Goal: Task Accomplishment & Management: Manage account settings

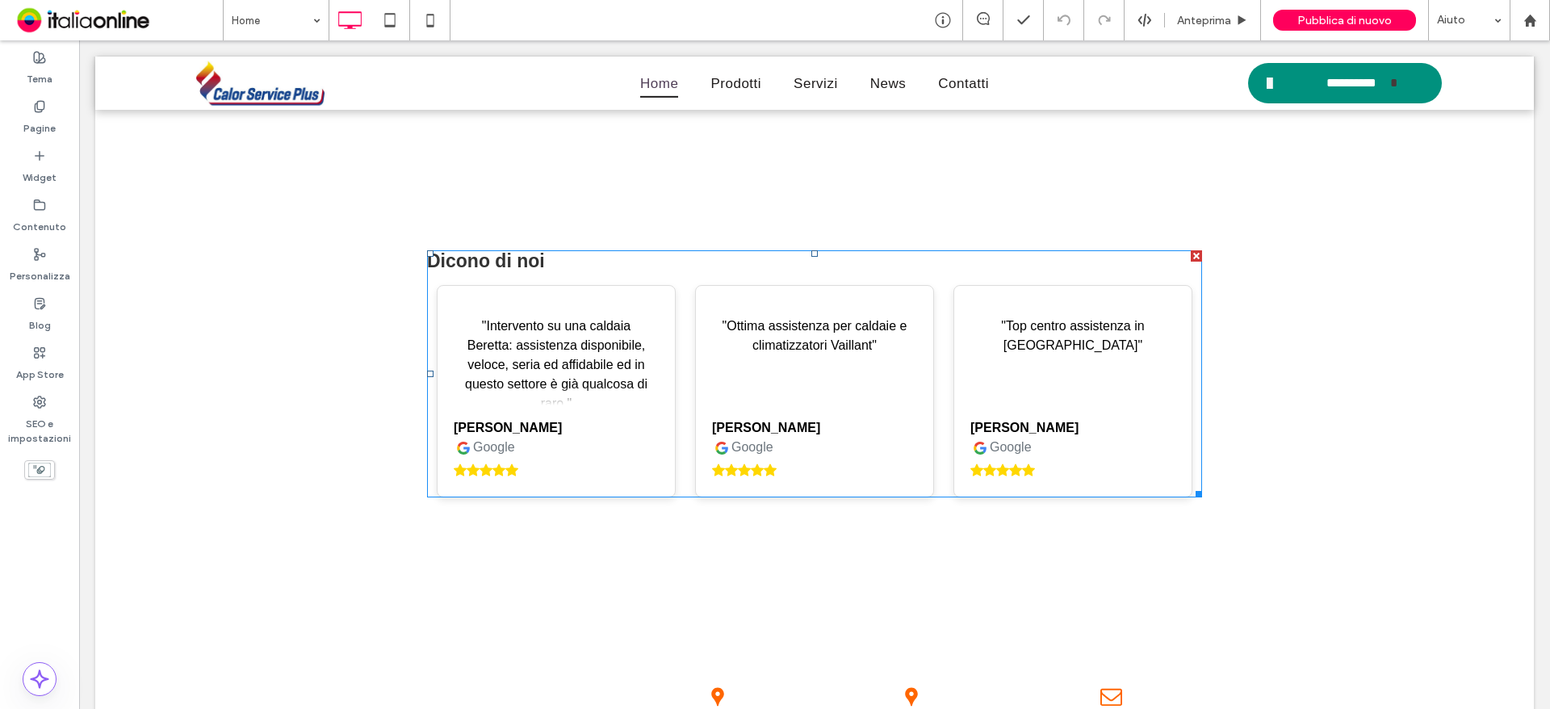
scroll to position [3427, 0]
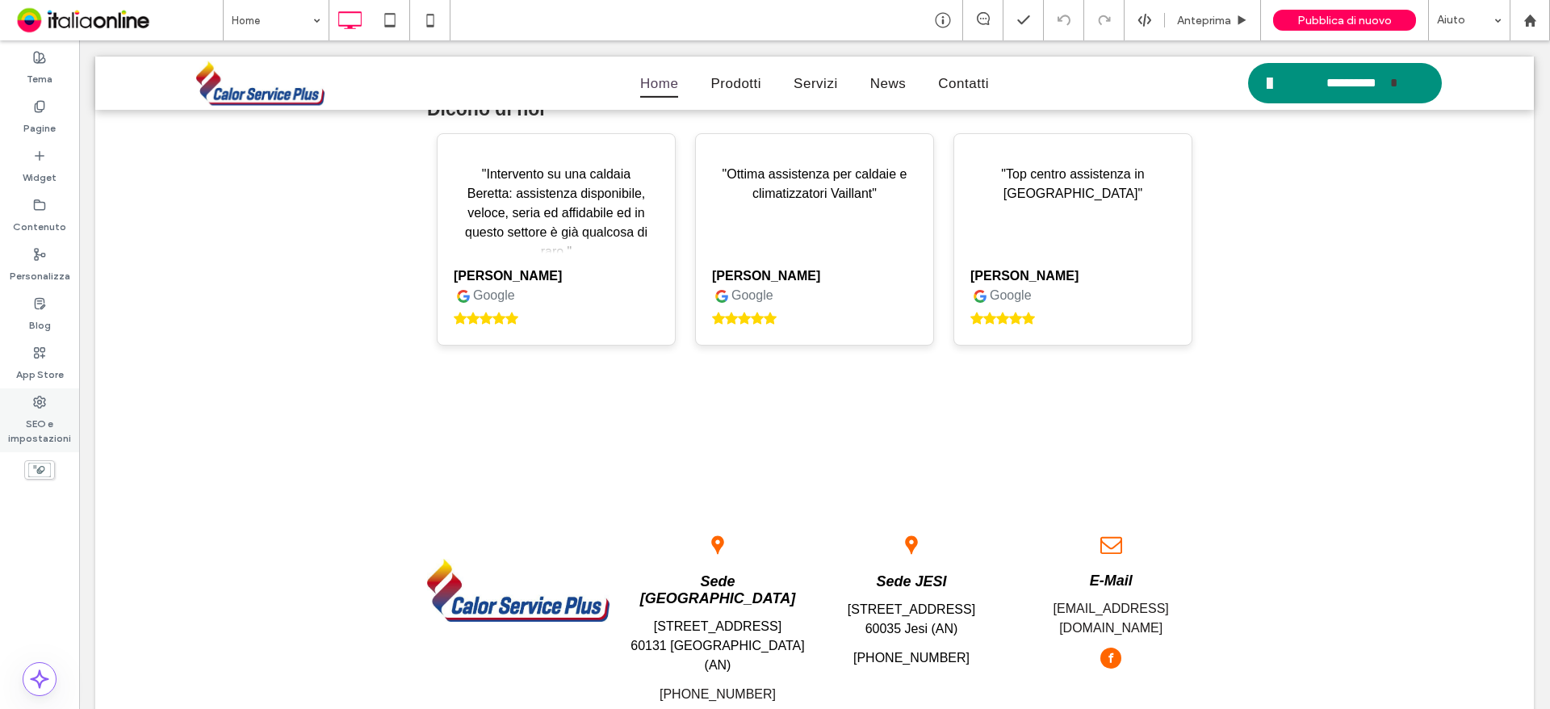
click at [37, 432] on label "SEO e impostazioni" at bounding box center [39, 427] width 79 height 37
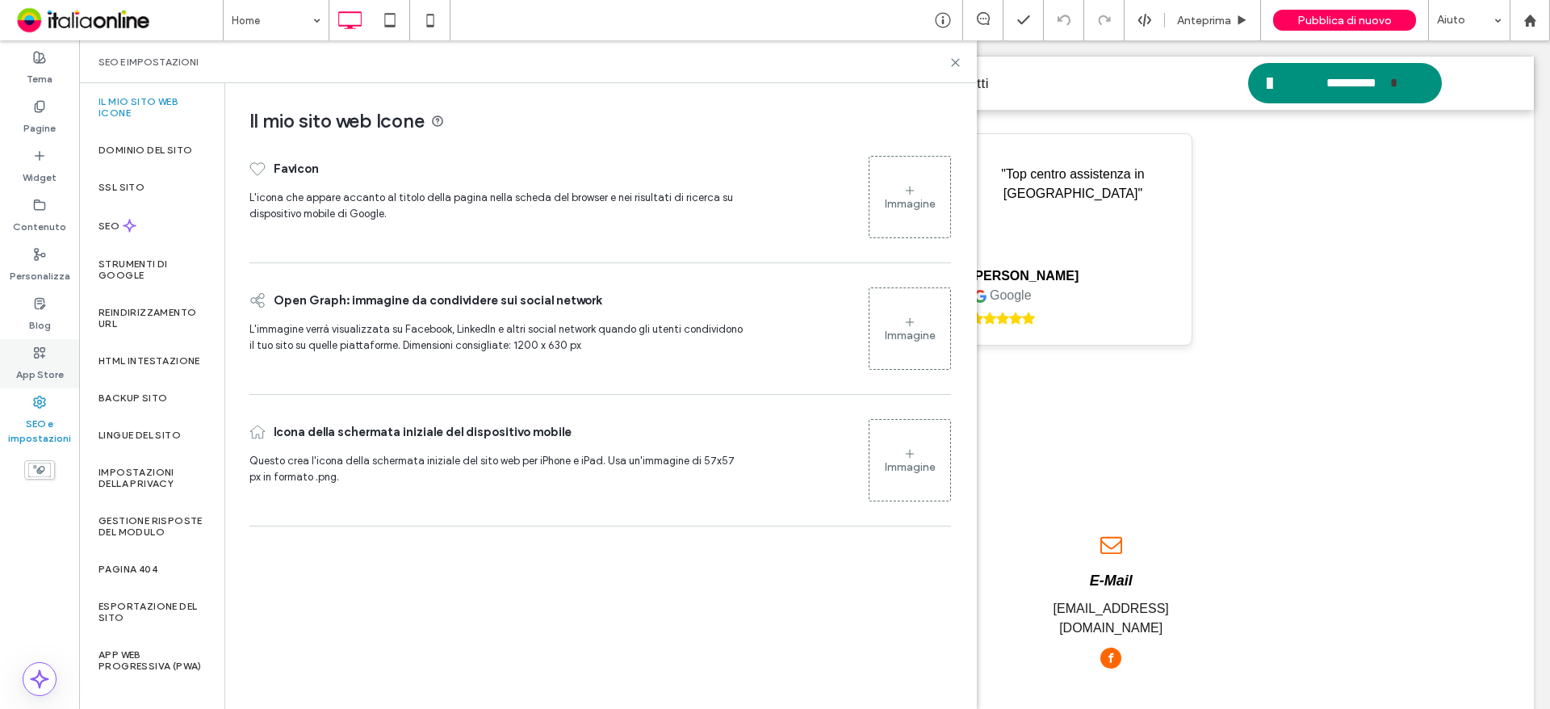
click at [29, 358] on div "App Store" at bounding box center [39, 363] width 79 height 49
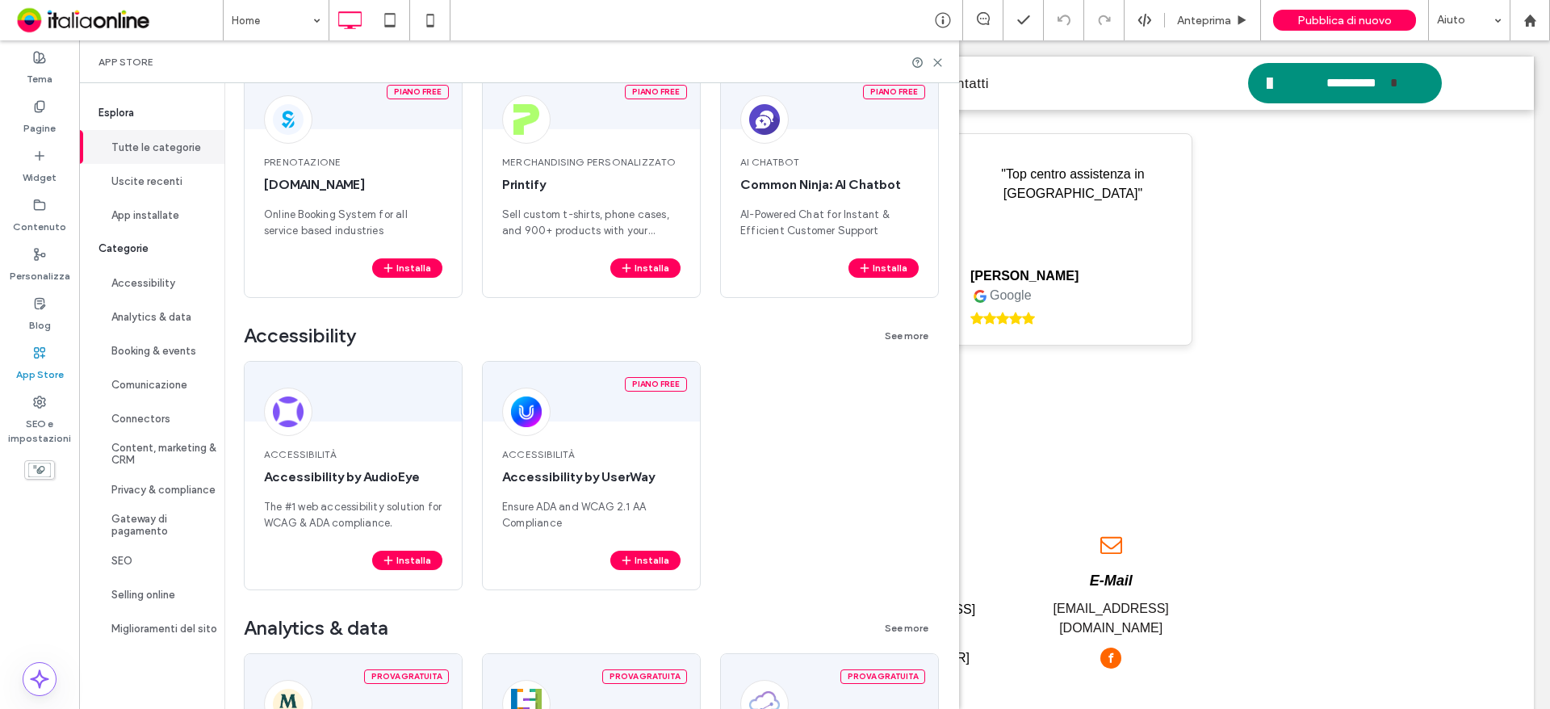
scroll to position [485, 0]
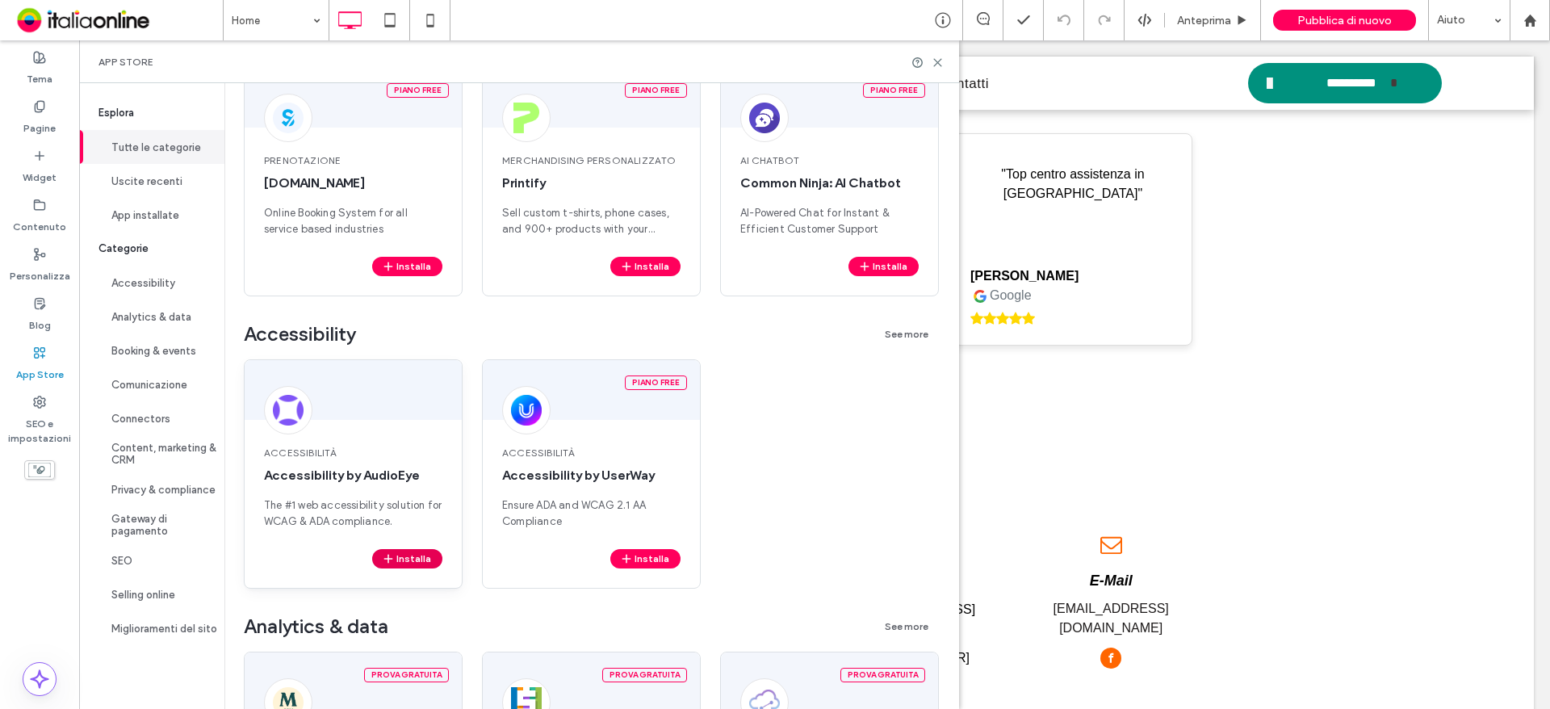
click at [404, 560] on button "Installa" at bounding box center [407, 558] width 70 height 19
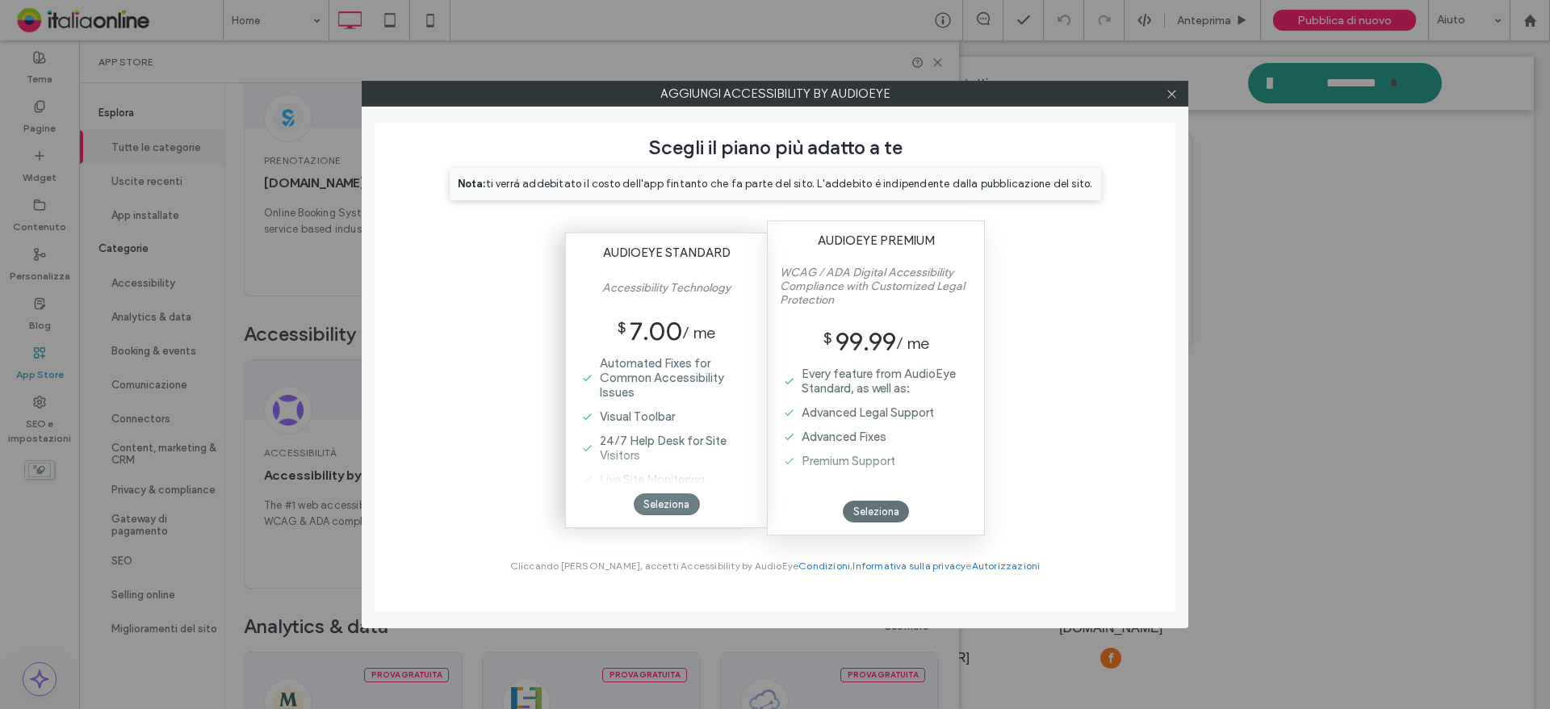
click at [667, 507] on div "Seleziona" at bounding box center [667, 504] width 66 height 22
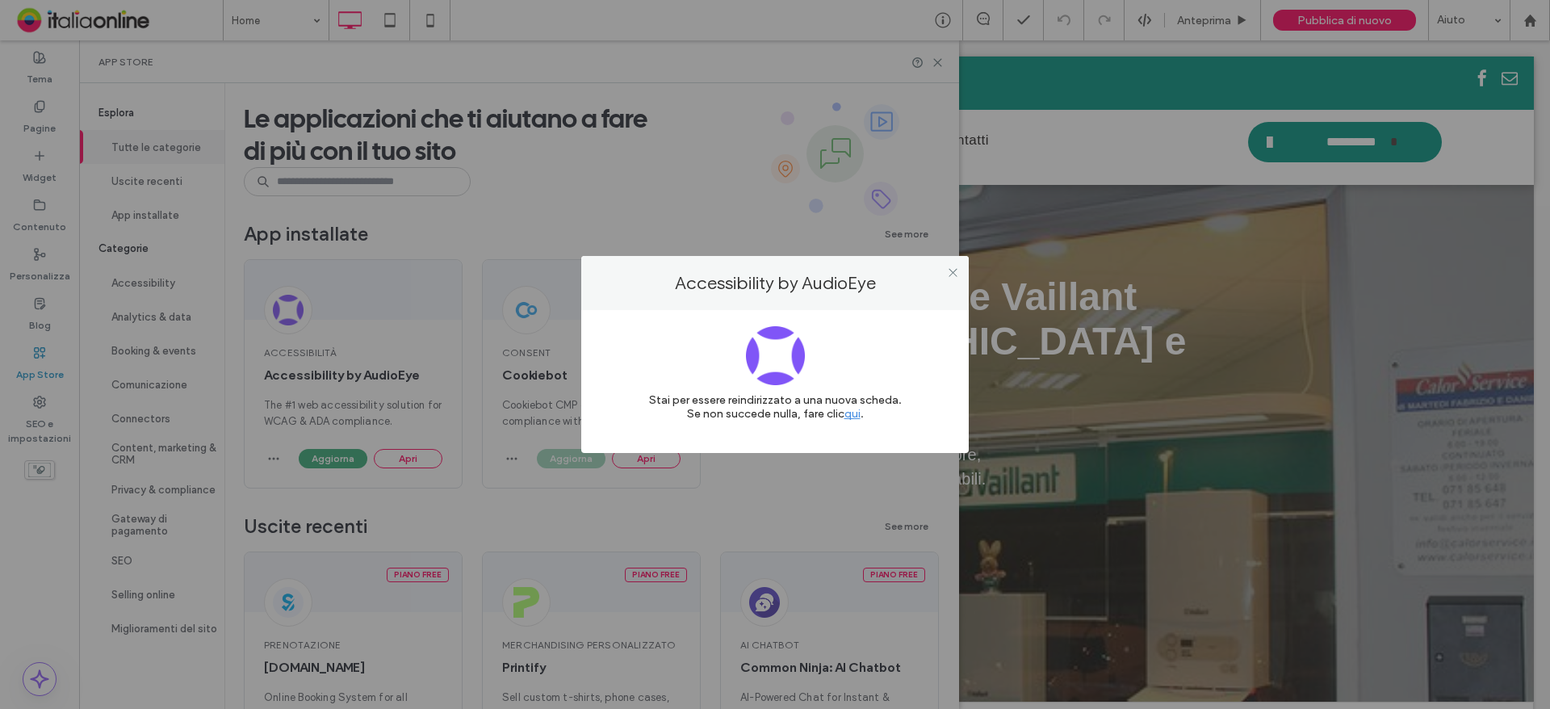
scroll to position [0, 0]
drag, startPoint x: 955, startPoint y: 271, endPoint x: 916, endPoint y: 98, distance: 178.1
click at [955, 271] on icon at bounding box center [953, 272] width 12 height 12
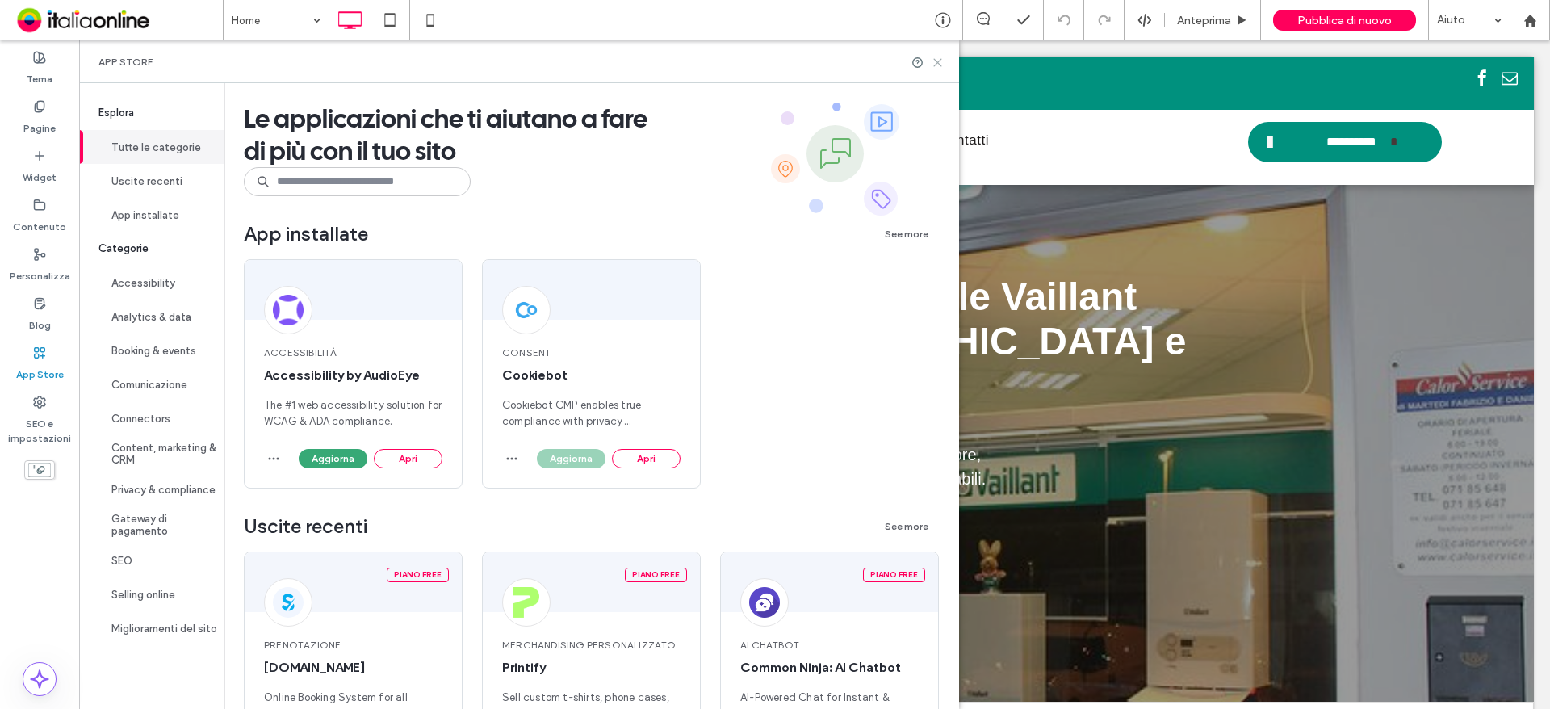
click at [942, 64] on use at bounding box center [937, 62] width 7 height 7
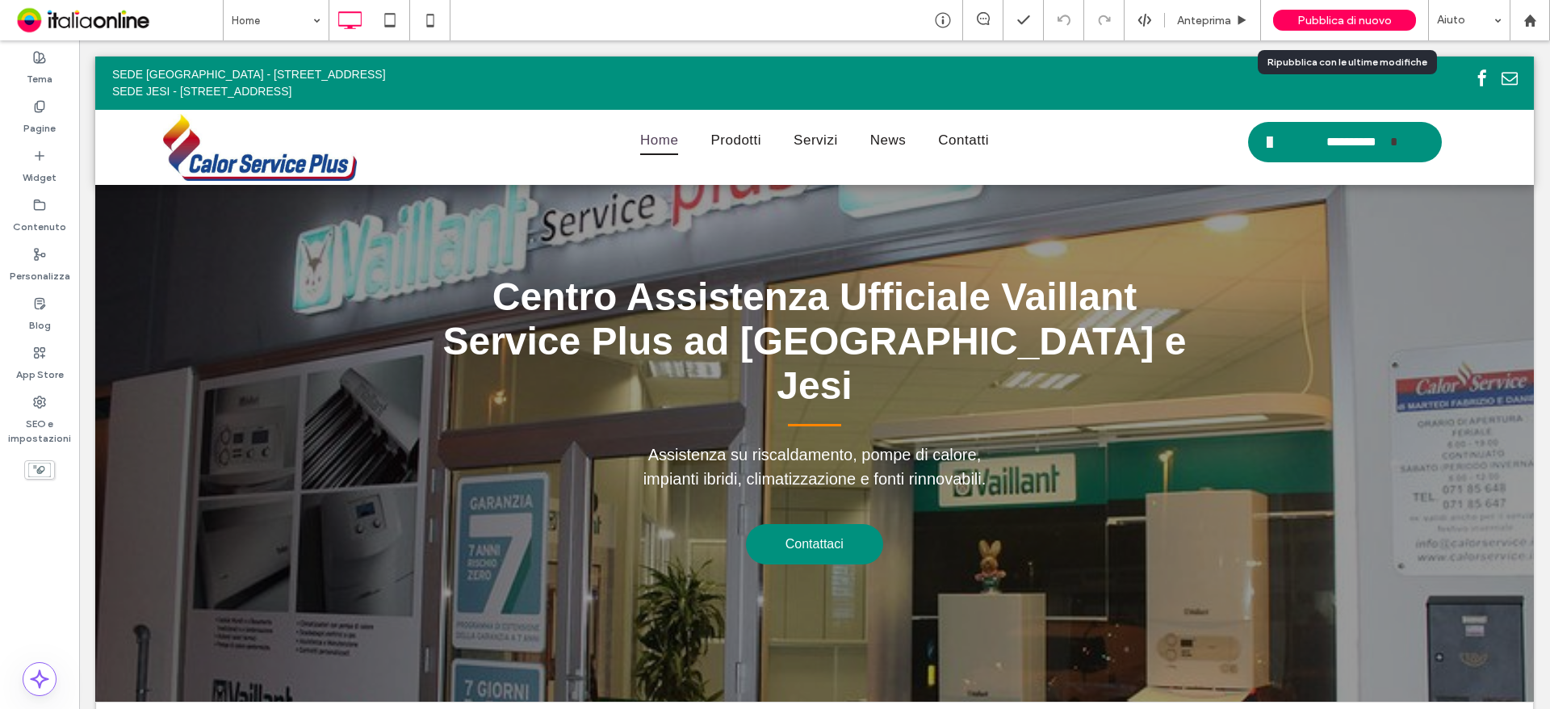
click at [1309, 23] on span "Pubblica di nuovo" at bounding box center [1345, 21] width 94 height 14
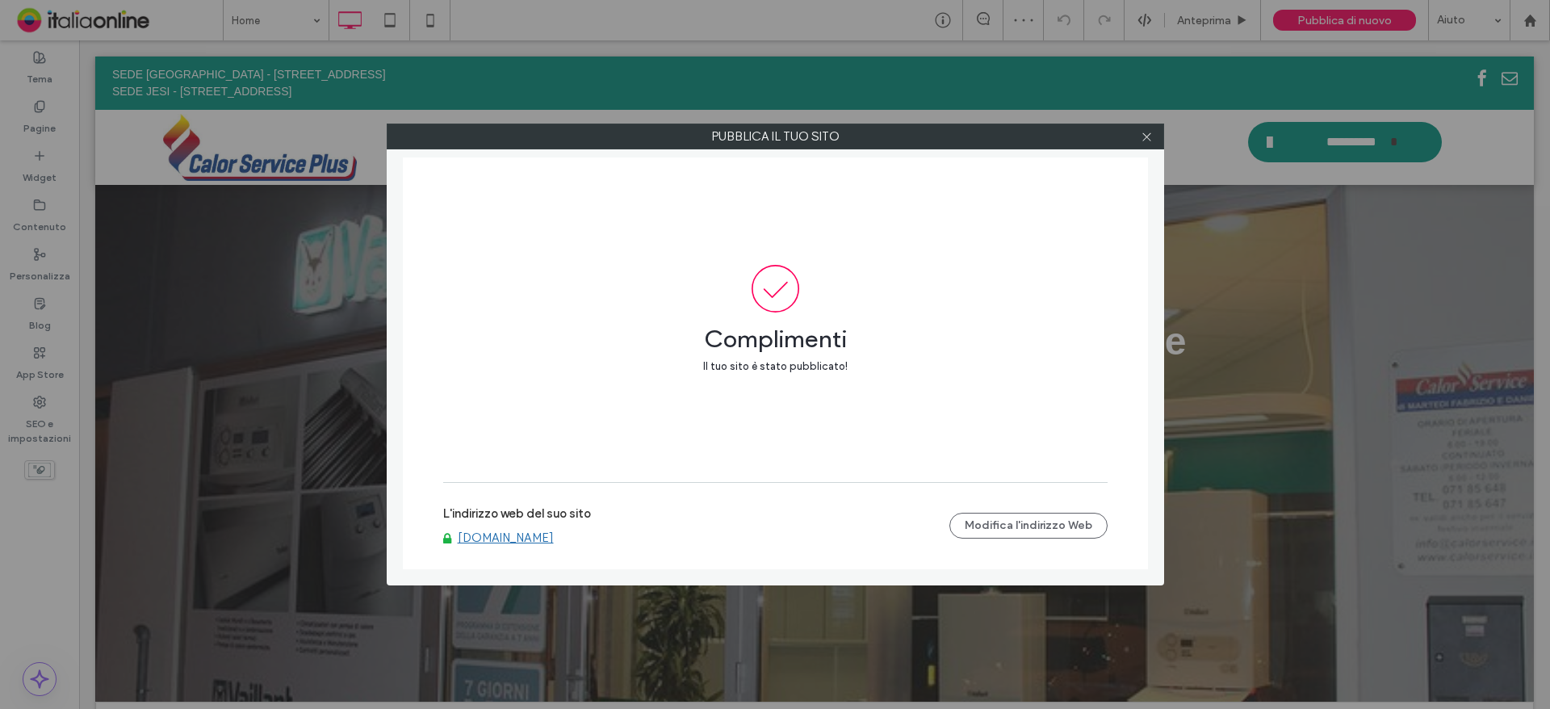
click at [543, 539] on link "[DOMAIN_NAME]" at bounding box center [506, 538] width 96 height 15
click at [1145, 143] on span at bounding box center [1147, 136] width 12 height 24
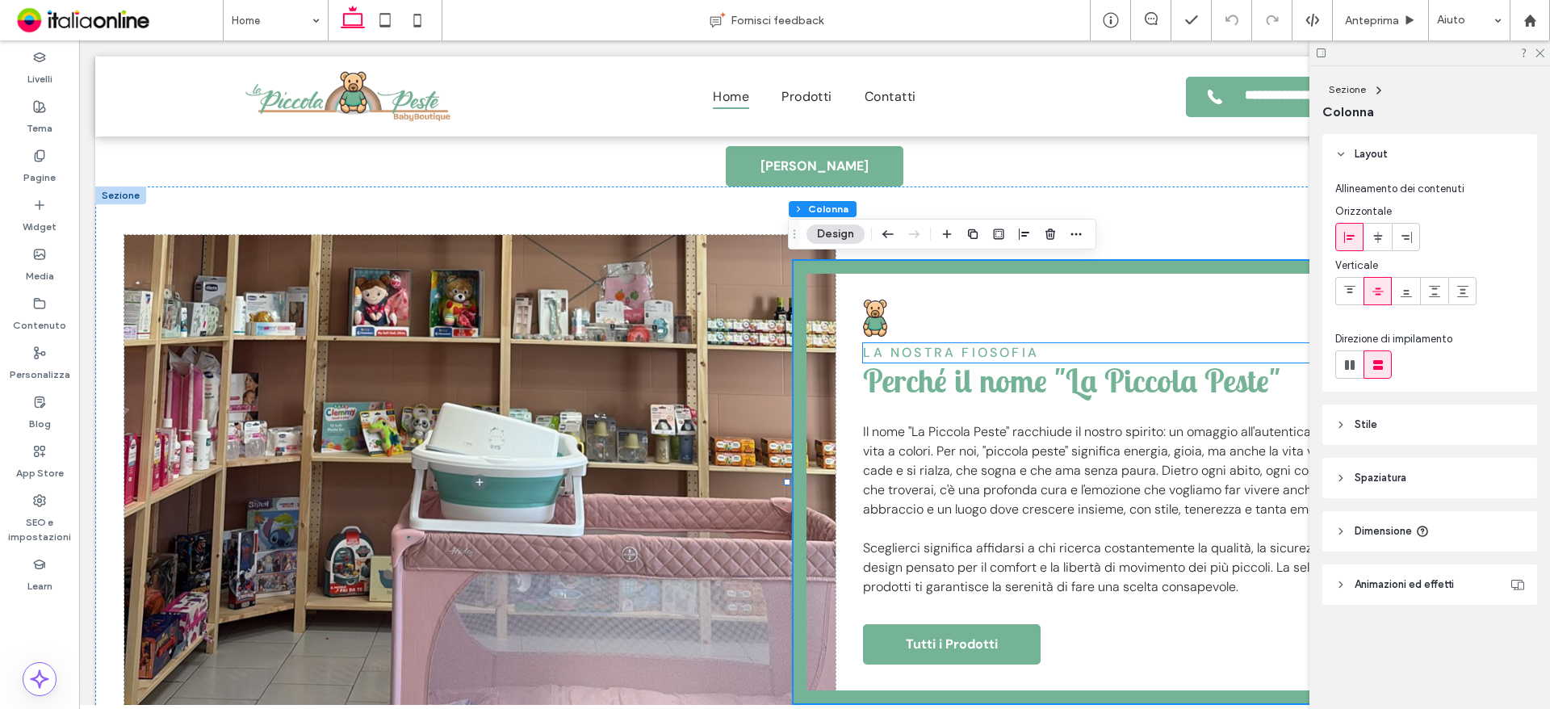
click at [974, 352] on span "LA NOSTRA FIOSOFIA" at bounding box center [951, 352] width 176 height 17
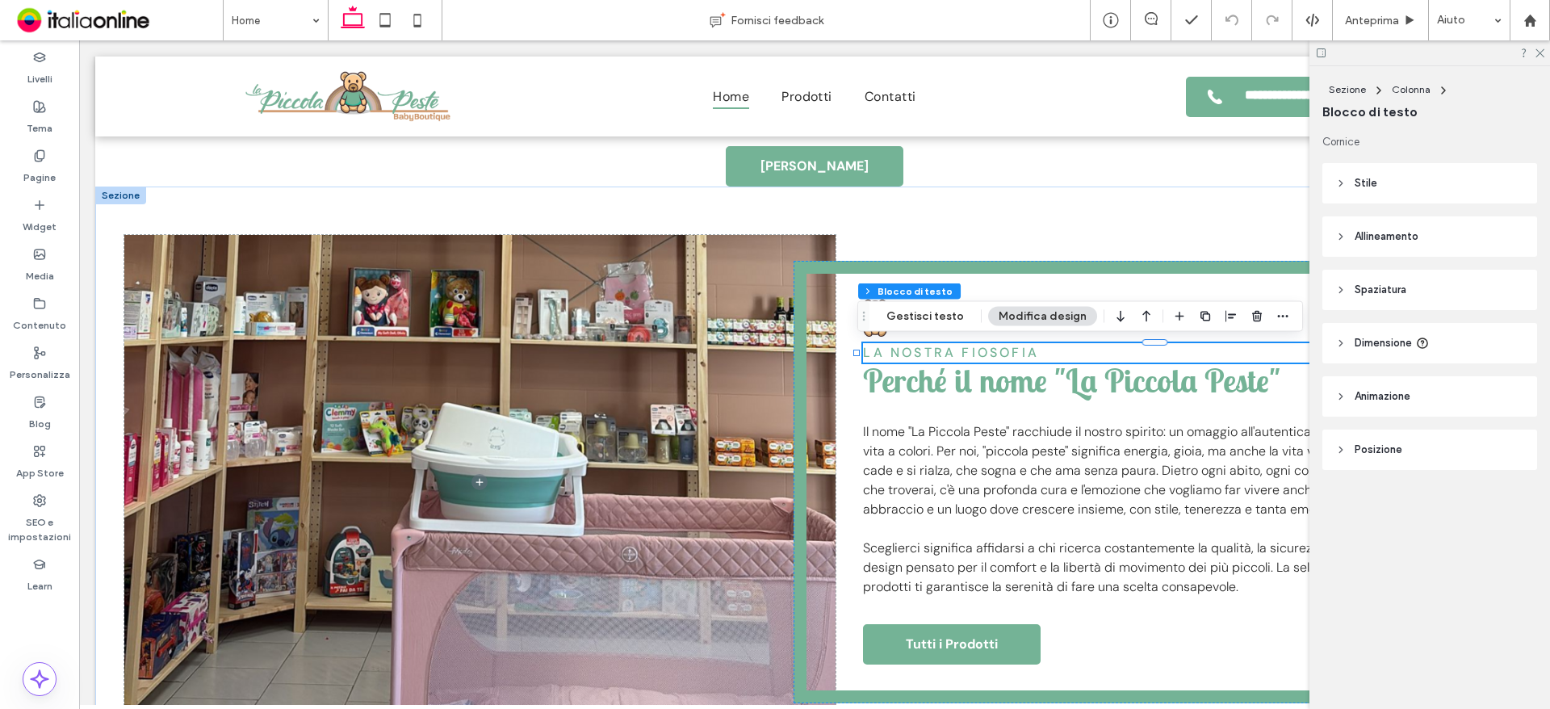
click at [976, 355] on span "LA NOSTRA FIOSOFIA" at bounding box center [951, 352] width 176 height 17
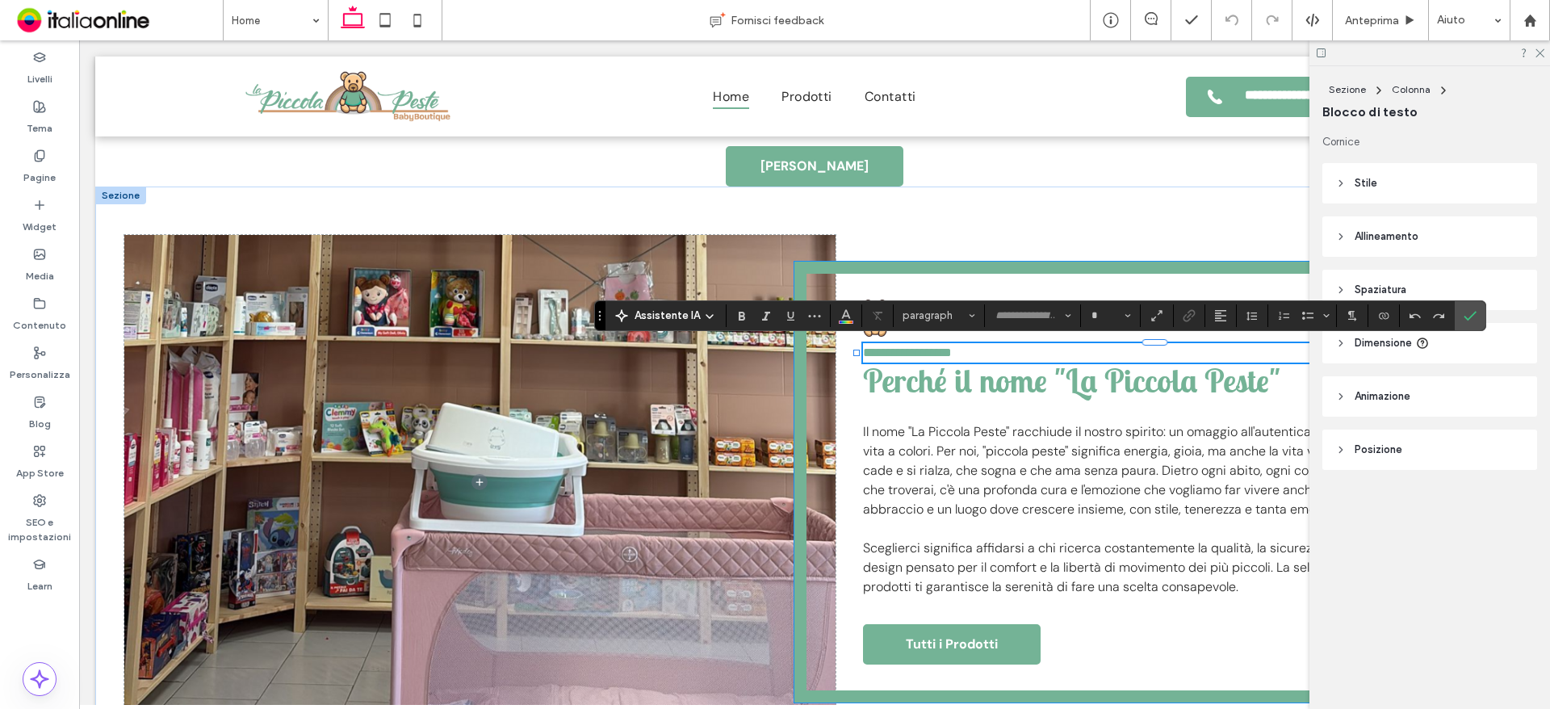
type input "*******"
type input "**"
click at [978, 360] on span "Perché il nome "La Piccola Peste"" at bounding box center [1071, 380] width 417 height 40
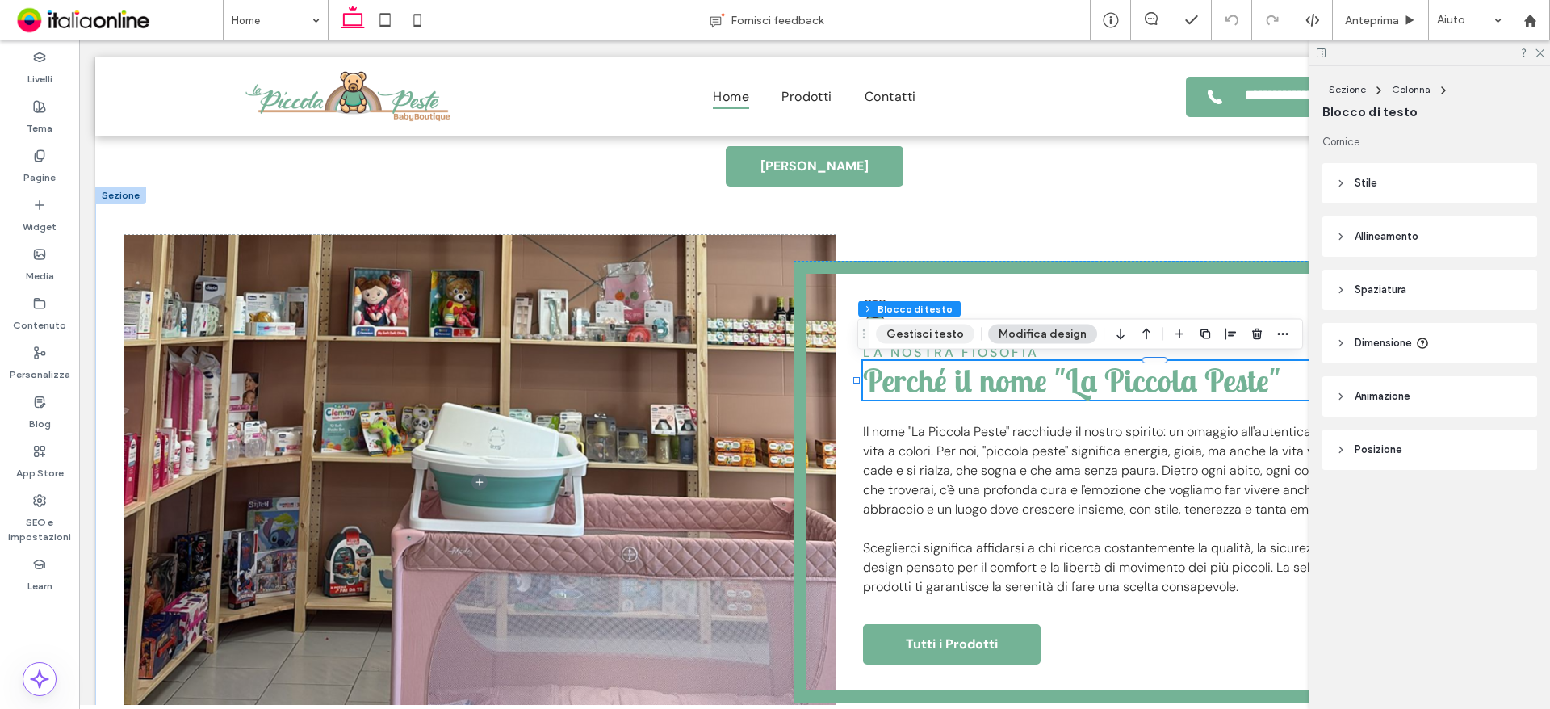
drag, startPoint x: 950, startPoint y: 334, endPoint x: 880, endPoint y: 310, distance: 73.6
click at [950, 334] on button "Gestisci testo" at bounding box center [925, 334] width 99 height 19
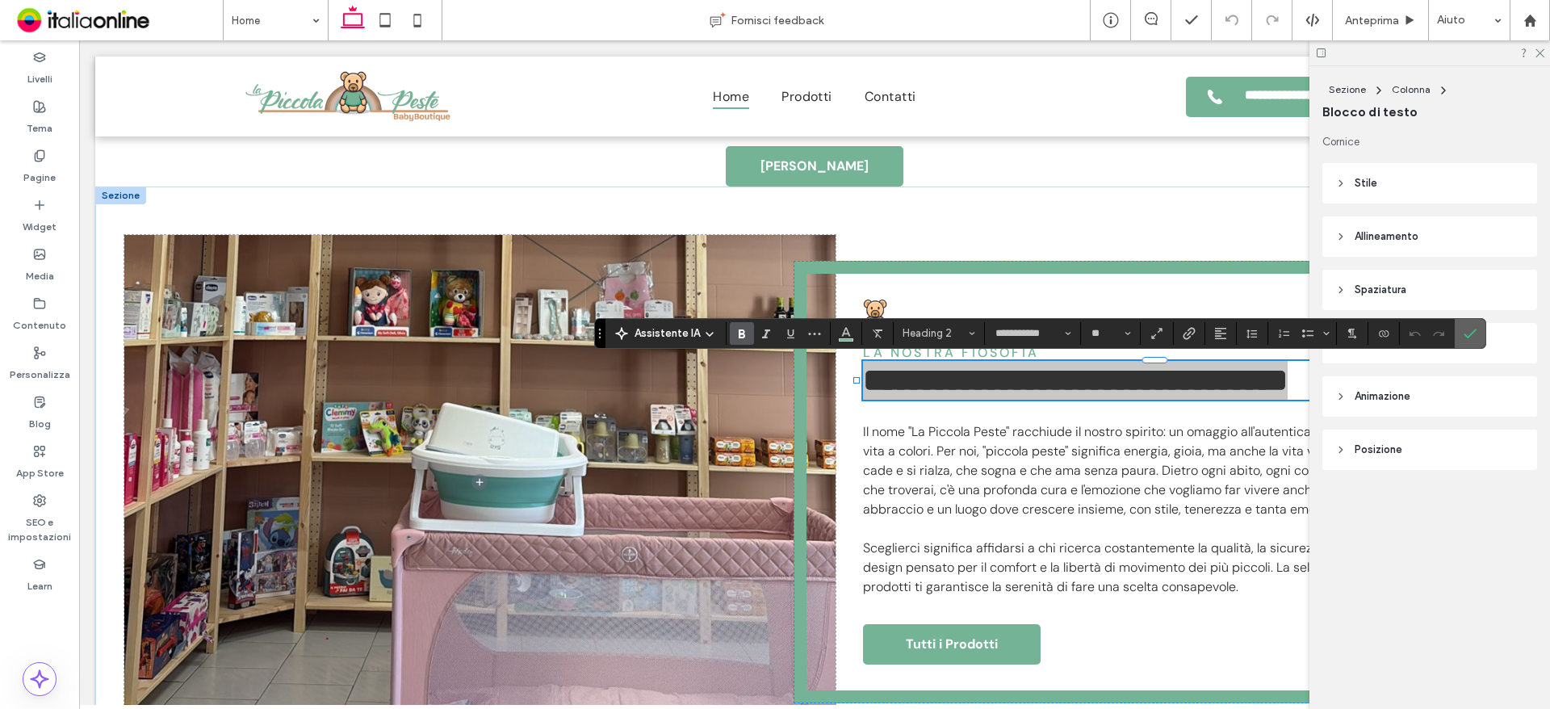
click at [1479, 338] on label "Conferma" at bounding box center [1470, 333] width 24 height 29
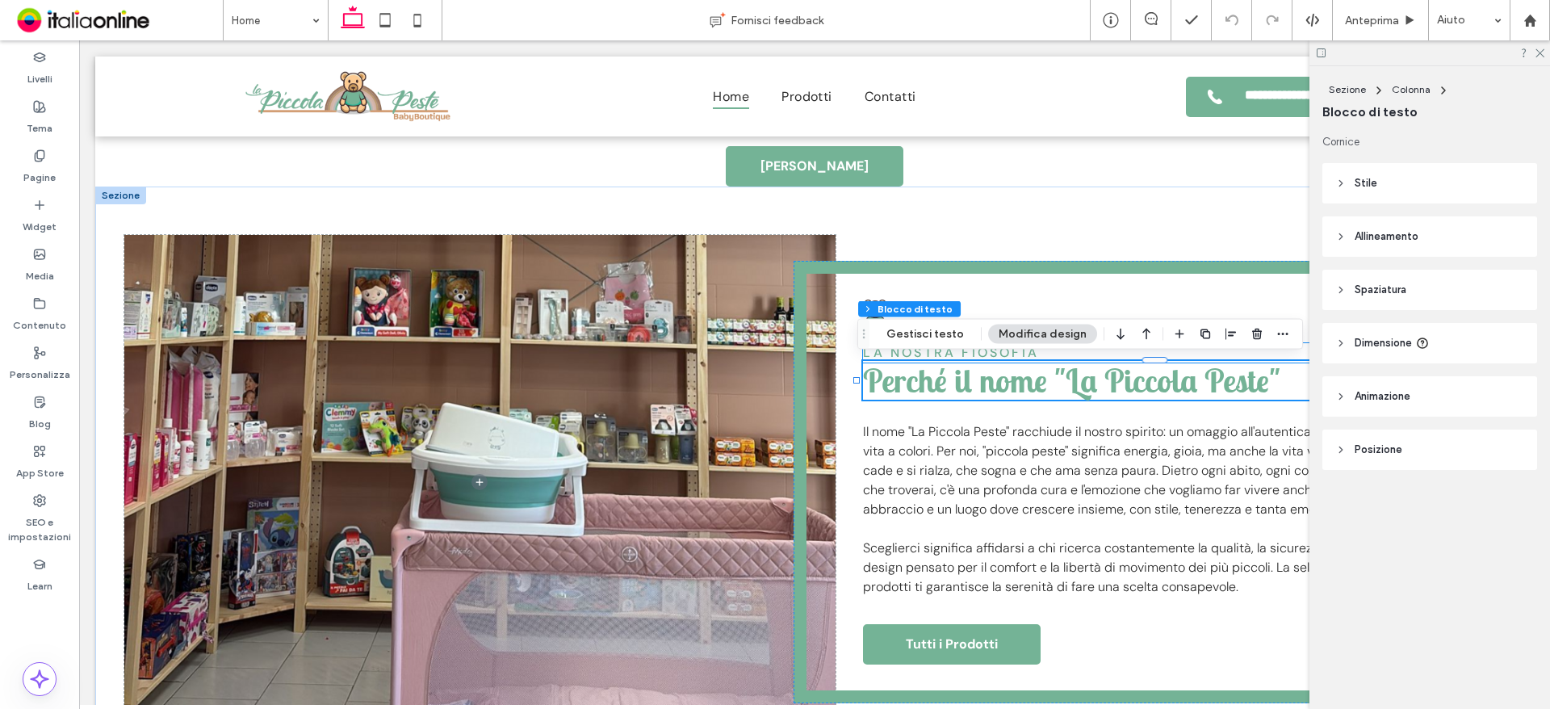
click at [935, 355] on span "LA NOSTRA FIOSOFIA" at bounding box center [951, 352] width 176 height 17
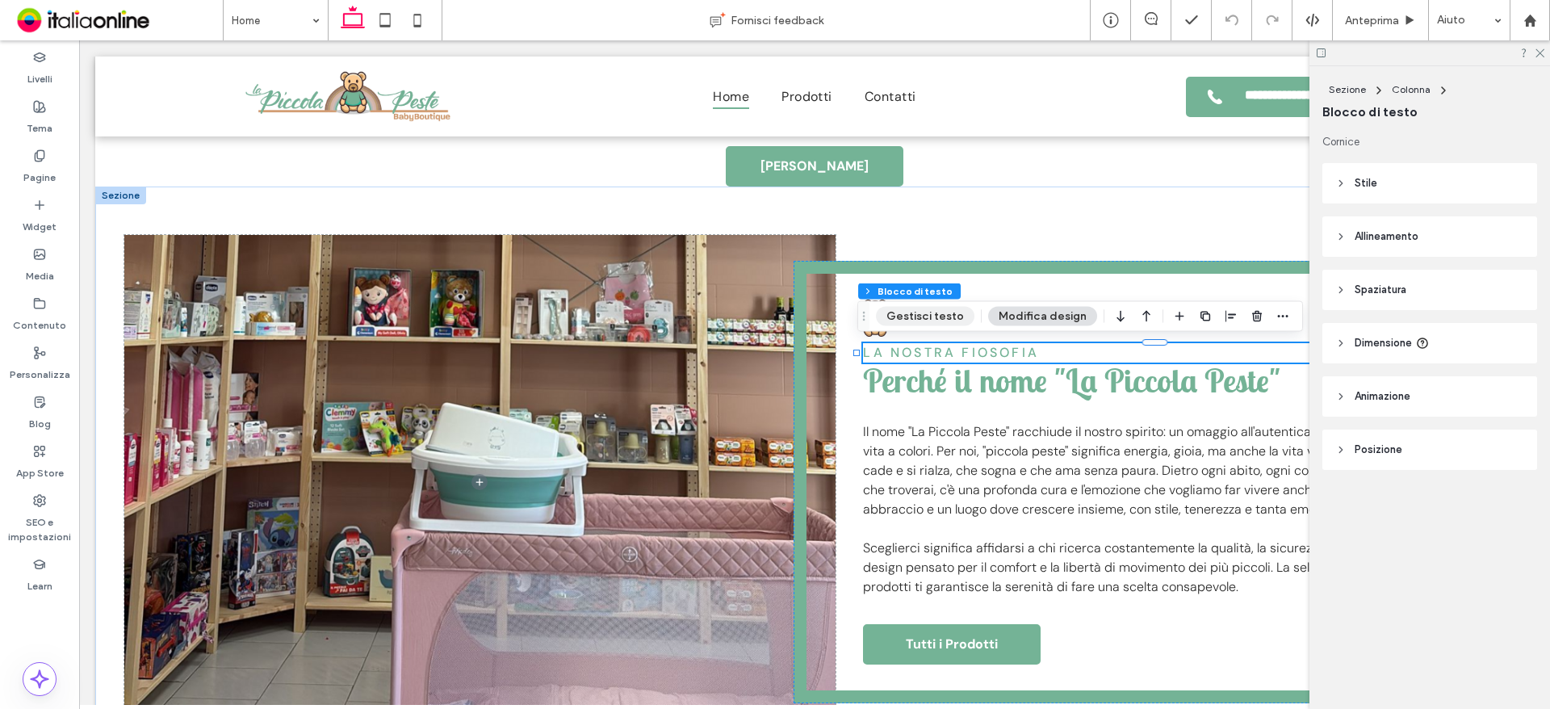
click at [945, 317] on button "Gestisci testo" at bounding box center [925, 316] width 99 height 19
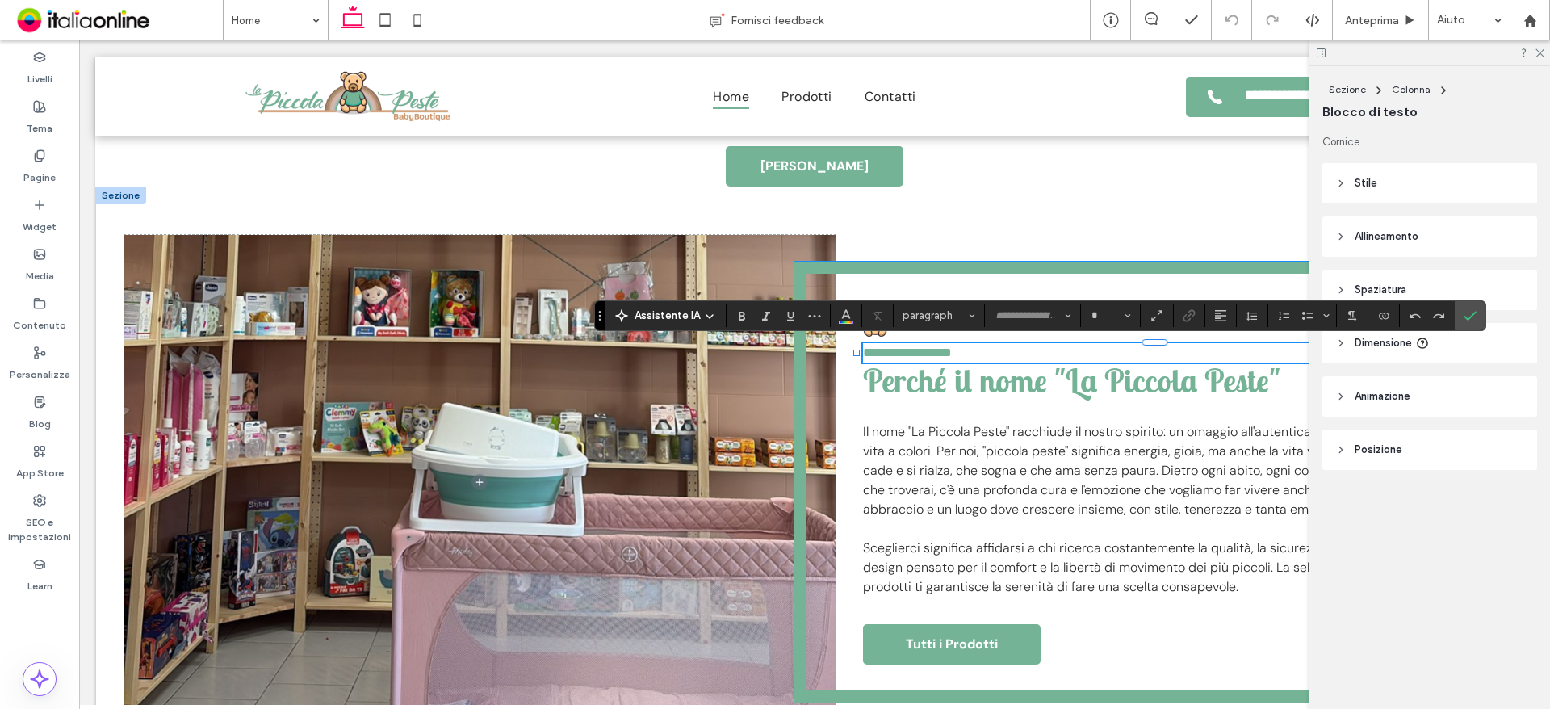
type input "*******"
type input "**"
click at [952, 353] on span "**********" at bounding box center [907, 352] width 89 height 12
drag, startPoint x: 1466, startPoint y: 320, endPoint x: 1529, endPoint y: 429, distance: 125.9
click at [1466, 320] on icon "Conferma" at bounding box center [1470, 315] width 13 height 13
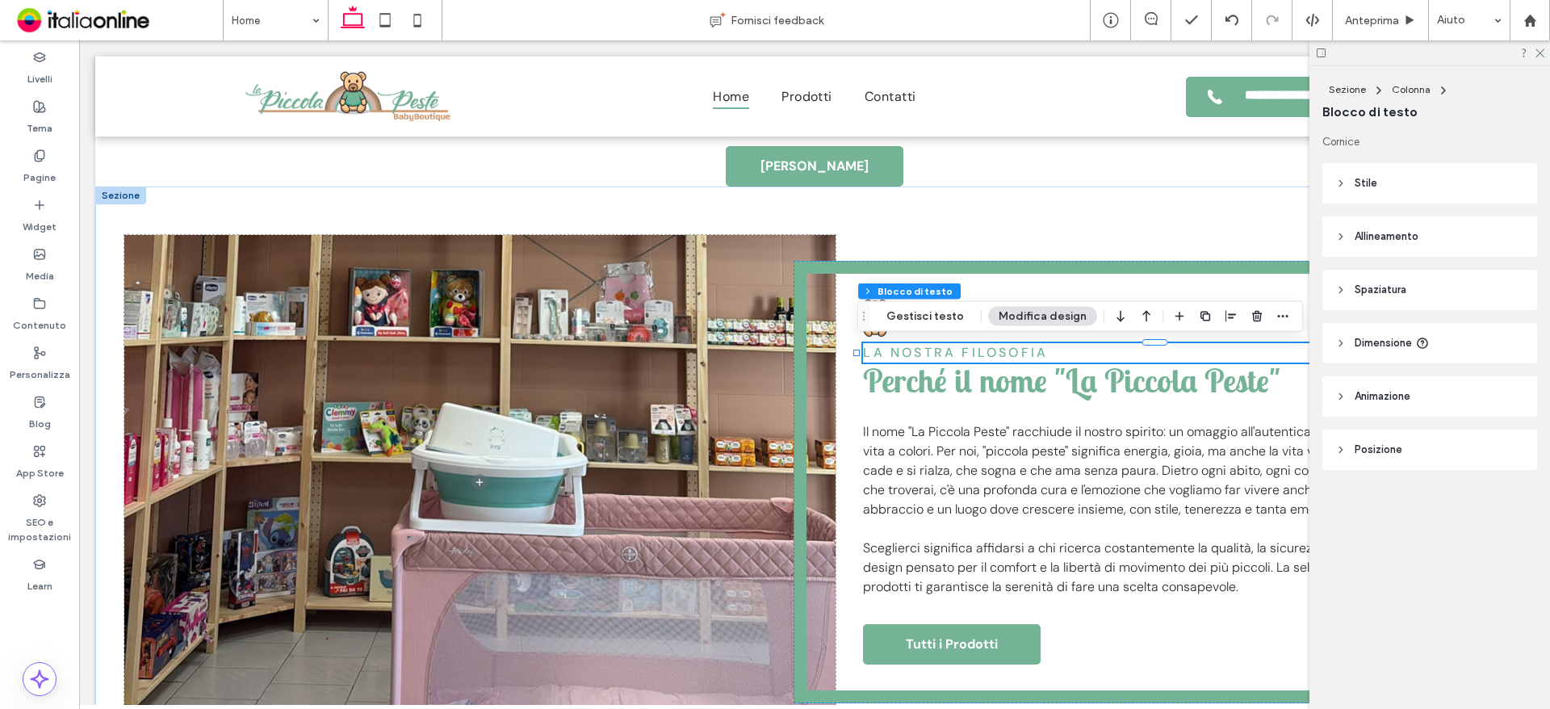
drag, startPoint x: 1538, startPoint y: 52, endPoint x: 1538, endPoint y: 76, distance: 23.4
click at [1538, 52] on icon at bounding box center [1539, 52] width 10 height 10
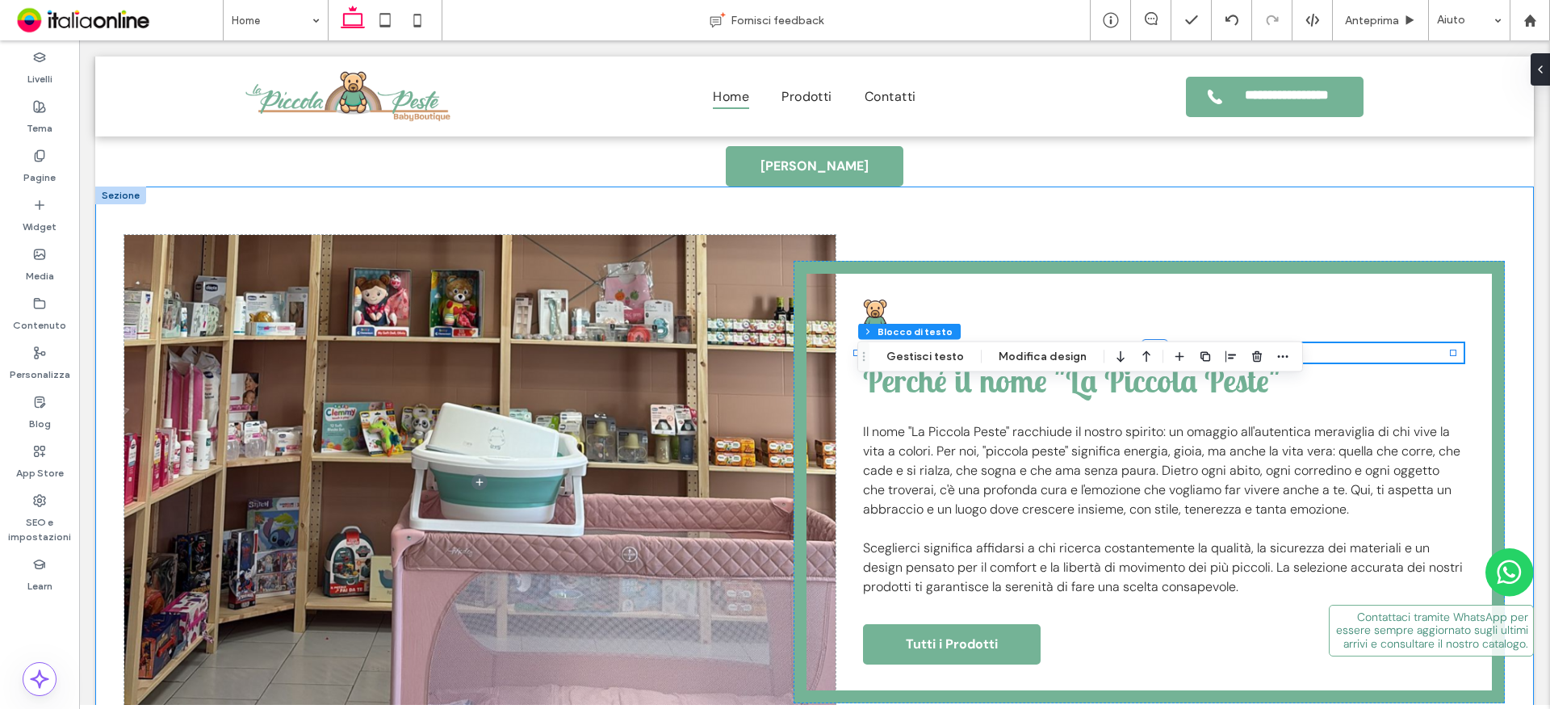
click at [1118, 227] on div "LA NOSTRA FILOSOFIA Perché il nome "La Piccola Peste" Il nome "La Piccola Peste…" at bounding box center [814, 482] width 1439 height 591
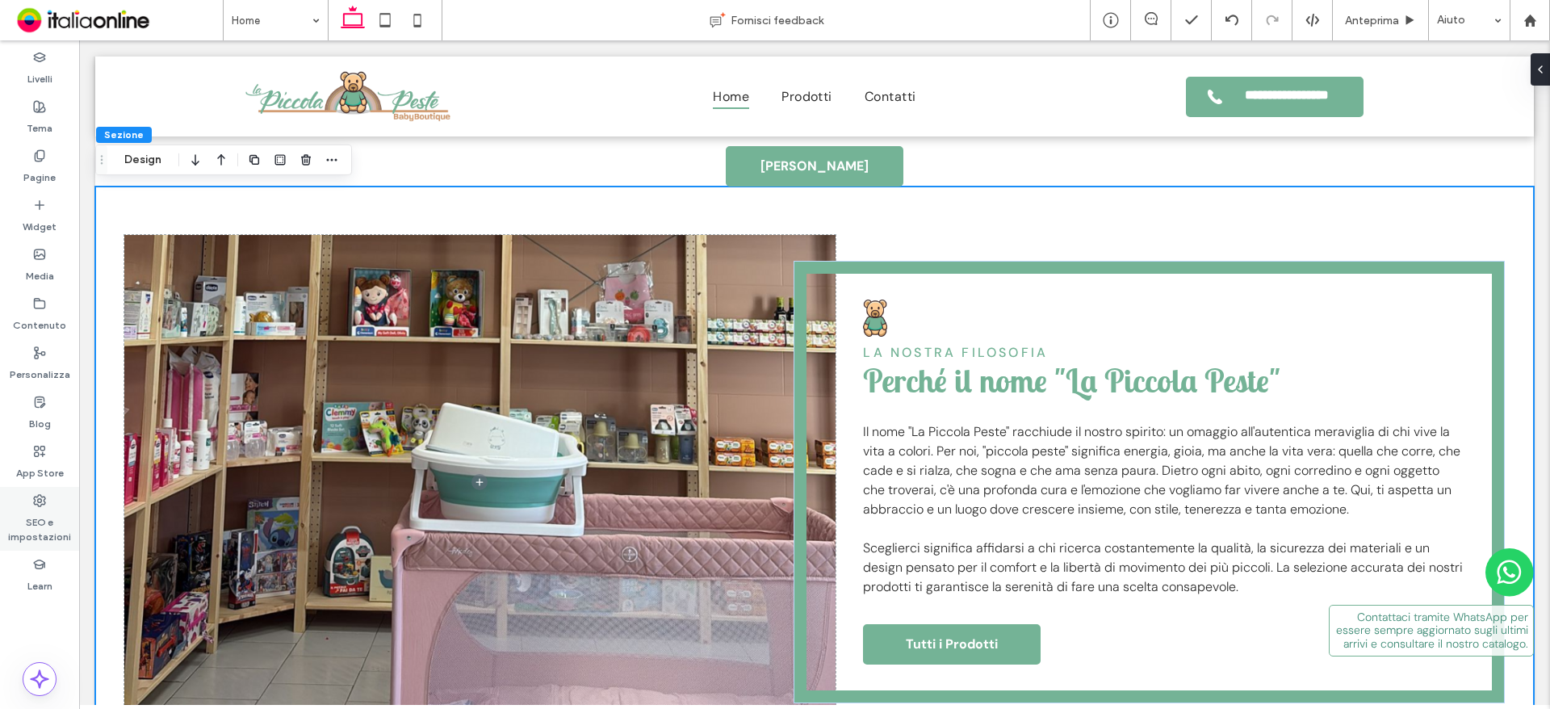
click at [29, 533] on label "SEO e impostazioni" at bounding box center [39, 525] width 79 height 37
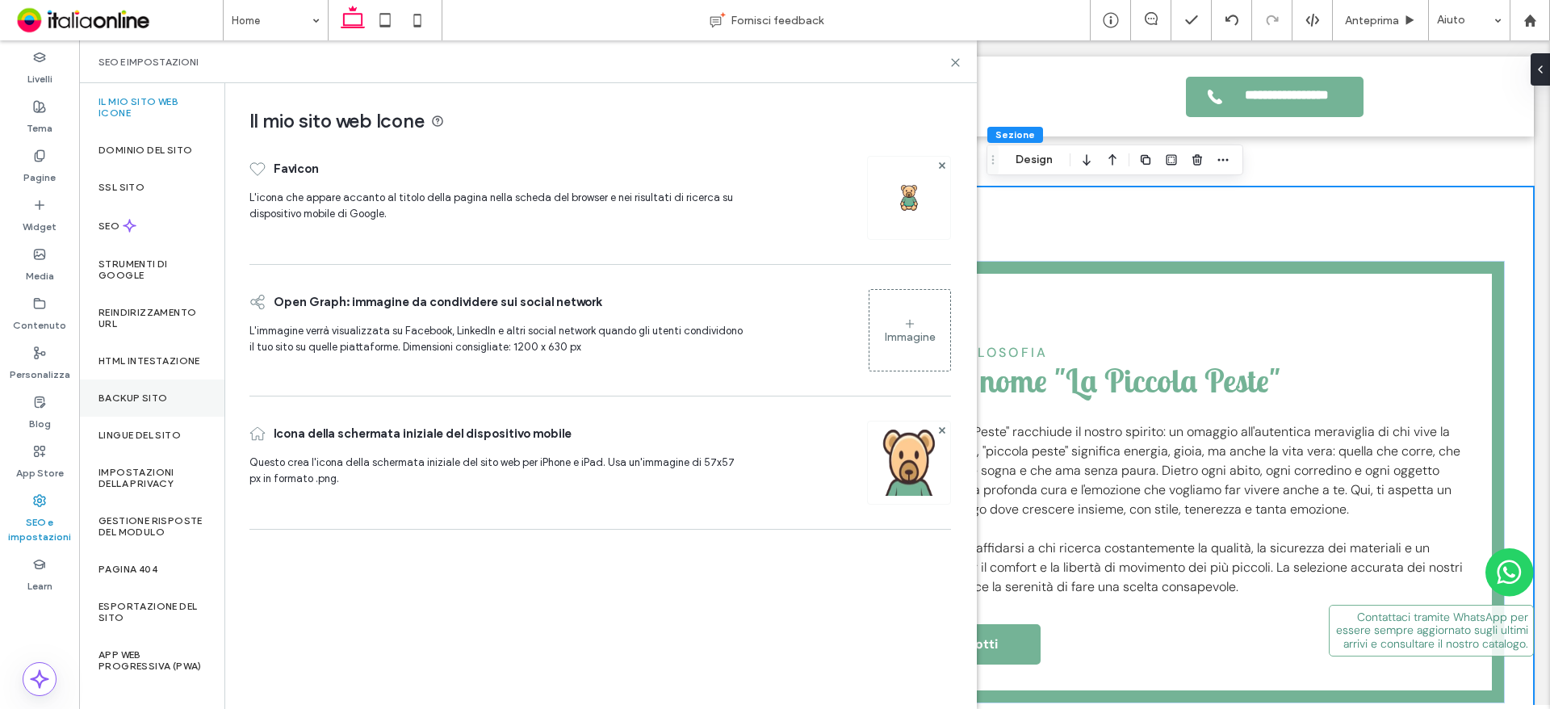
click at [115, 404] on label "Backup sito" at bounding box center [133, 397] width 69 height 11
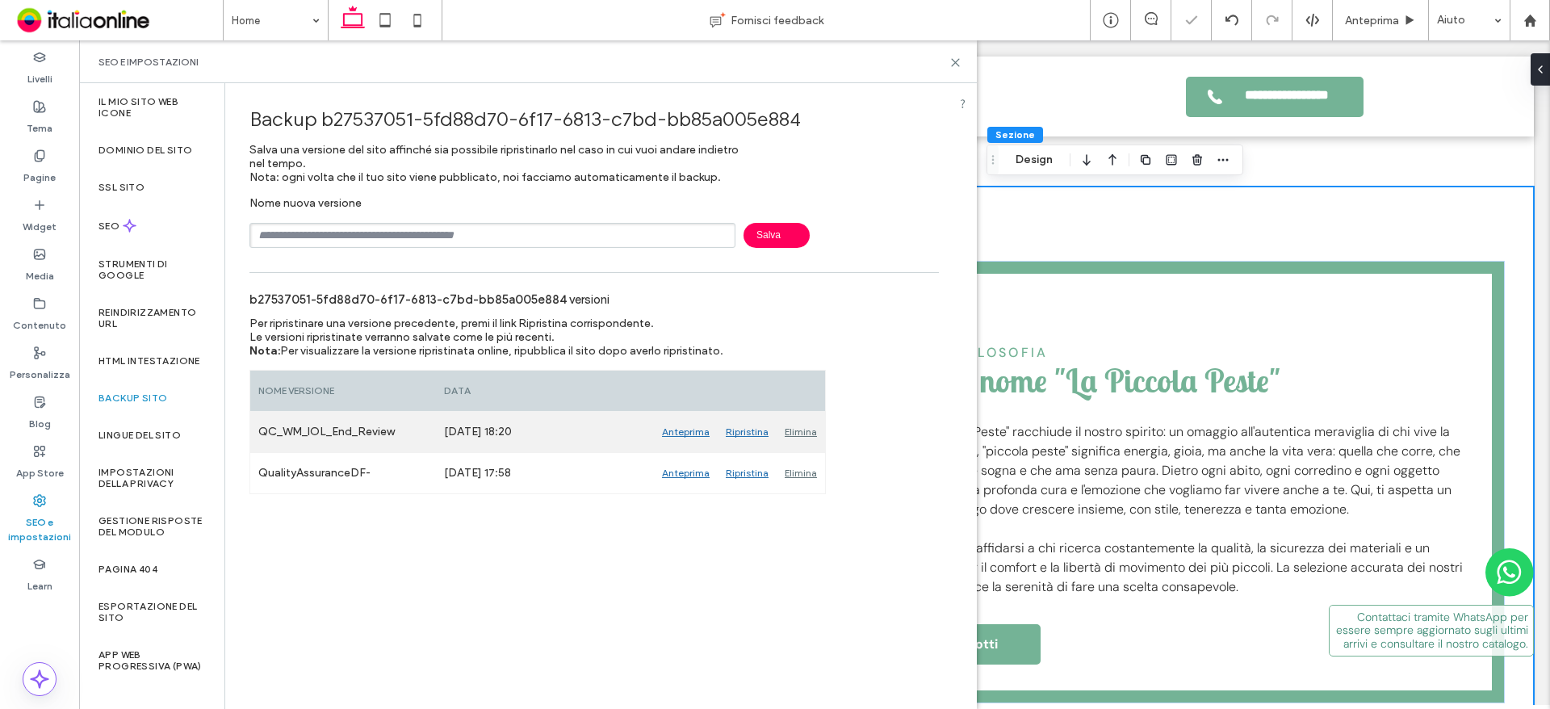
click at [787, 433] on div "Elimina" at bounding box center [801, 432] width 48 height 40
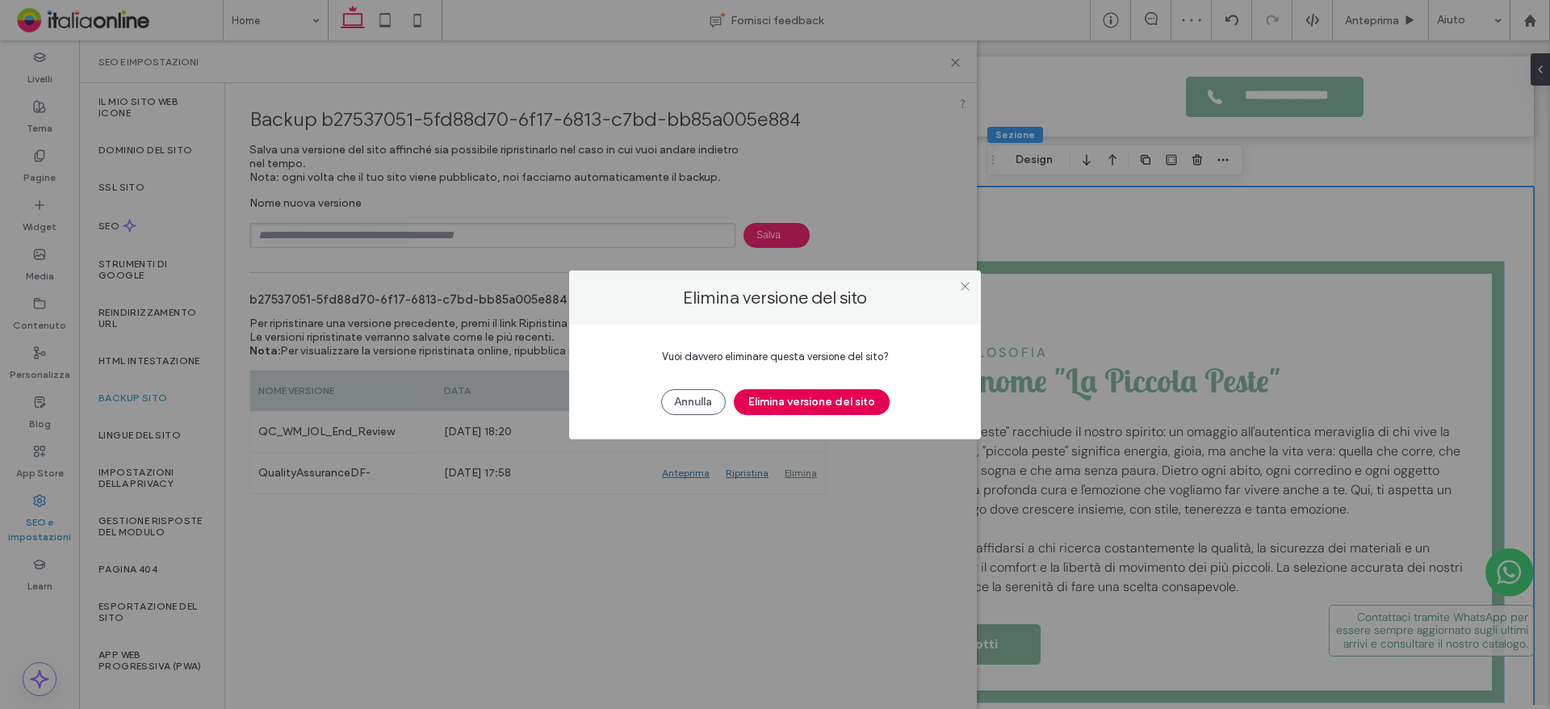
click at [795, 405] on button "Elimina versione del sito" at bounding box center [812, 402] width 156 height 26
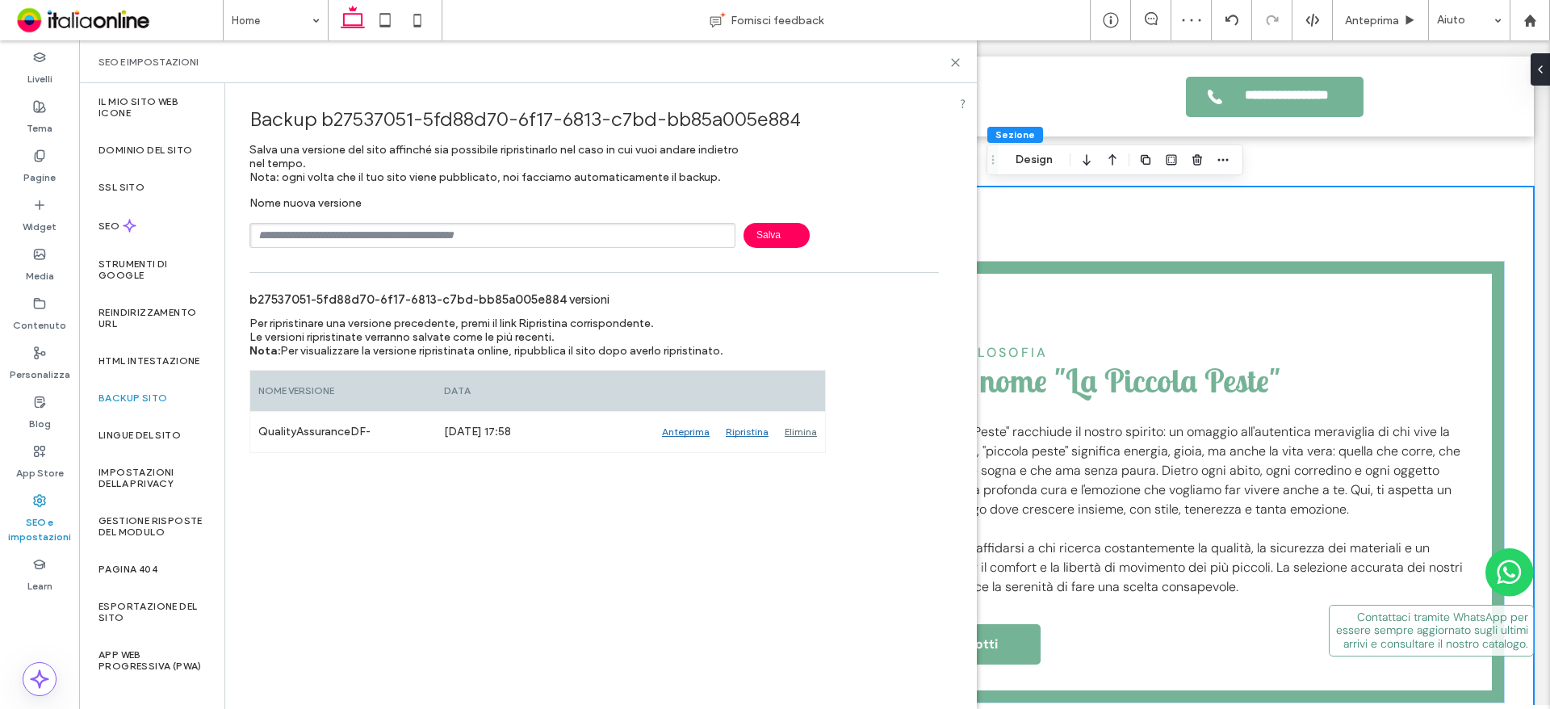
click at [327, 223] on input "text" at bounding box center [493, 235] width 486 height 25
type input "**********"
click at [766, 238] on span "Salva" at bounding box center [777, 235] width 66 height 25
click at [956, 64] on icon at bounding box center [956, 63] width 12 height 12
